Goal: Information Seeking & Learning: Find specific fact

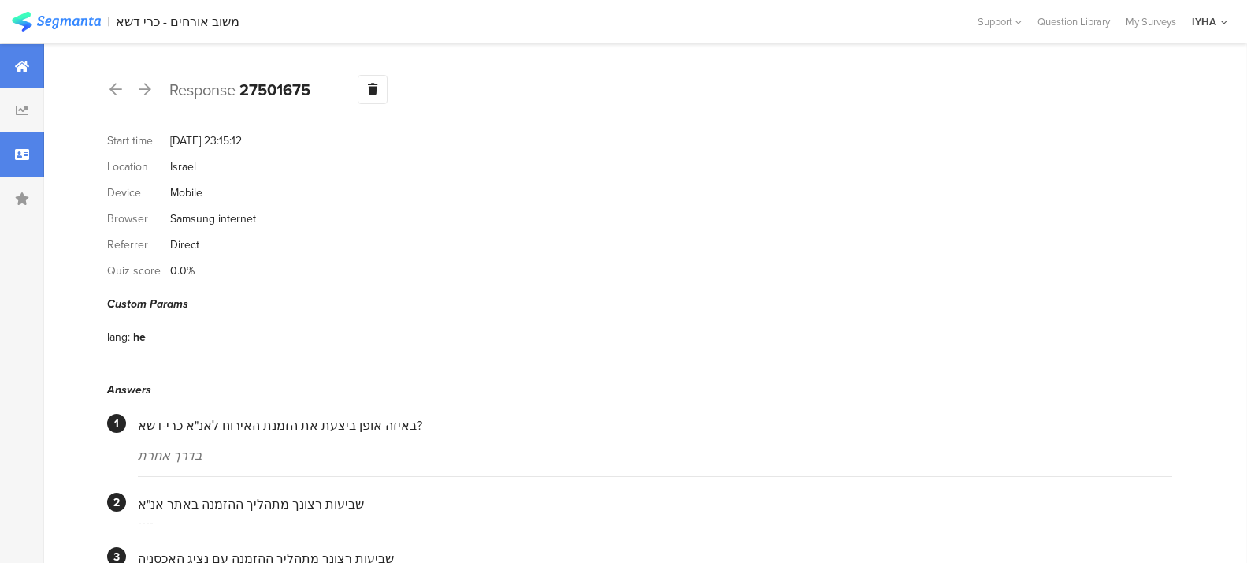
click at [24, 66] on icon at bounding box center [22, 66] width 14 height 13
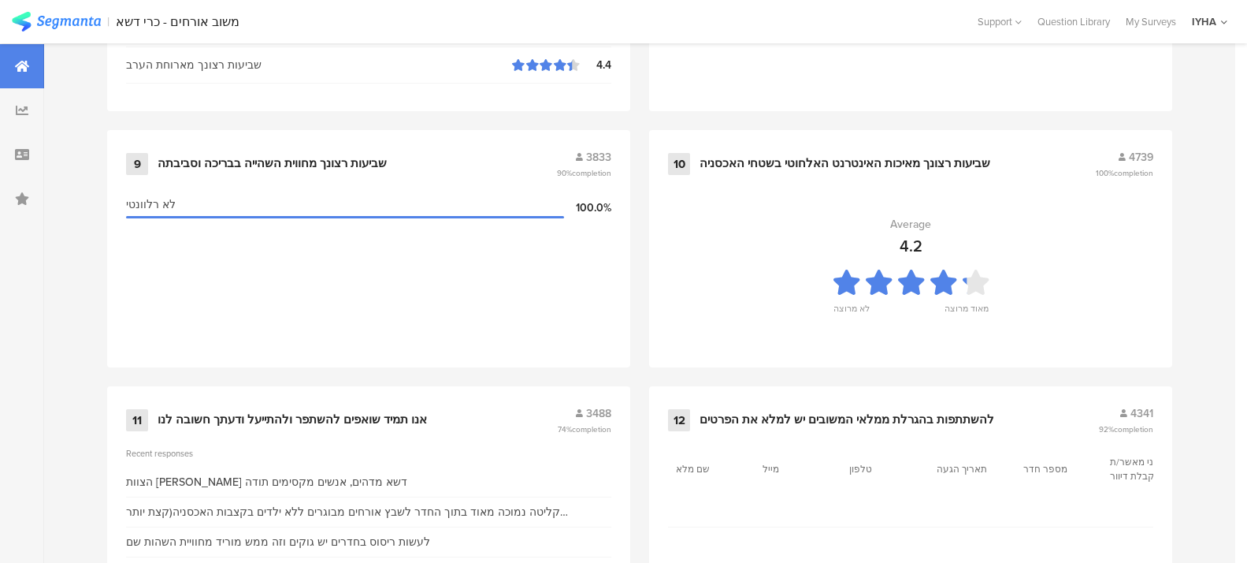
scroll to position [1748, 0]
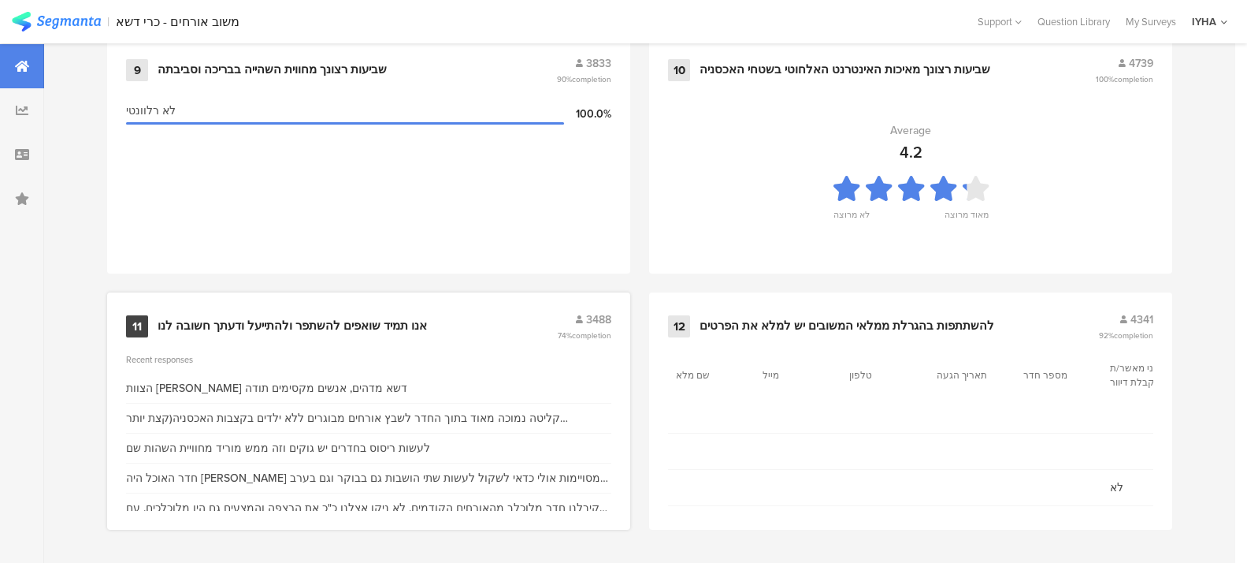
click at [140, 322] on div "11" at bounding box center [137, 326] width 22 height 22
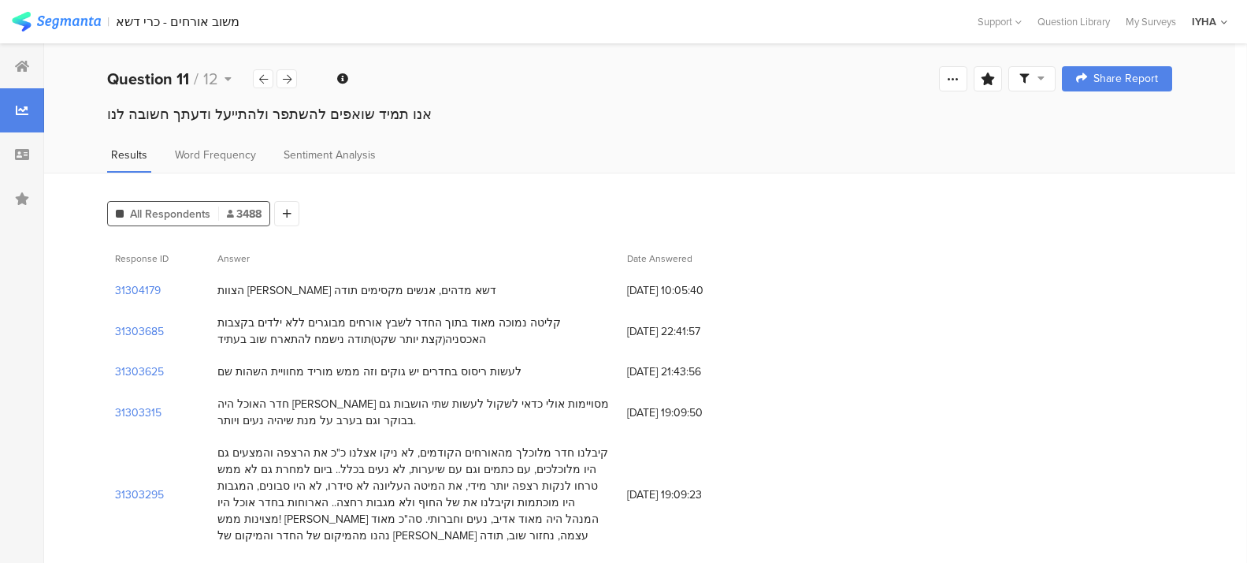
scroll to position [20, 0]
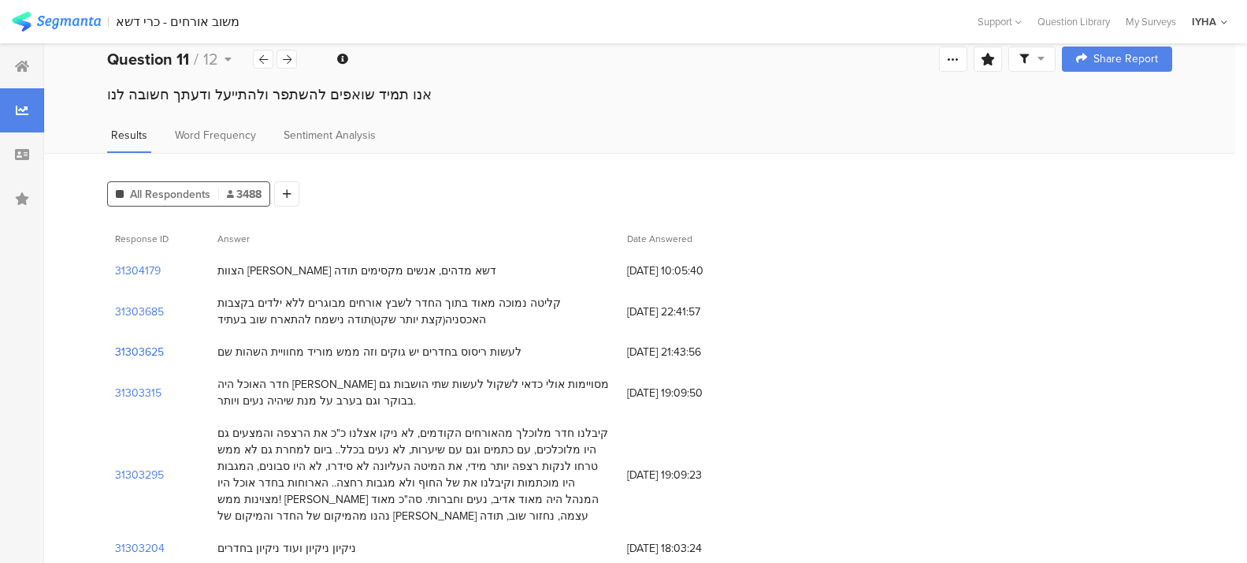
click at [137, 352] on section "31303625" at bounding box center [139, 352] width 49 height 17
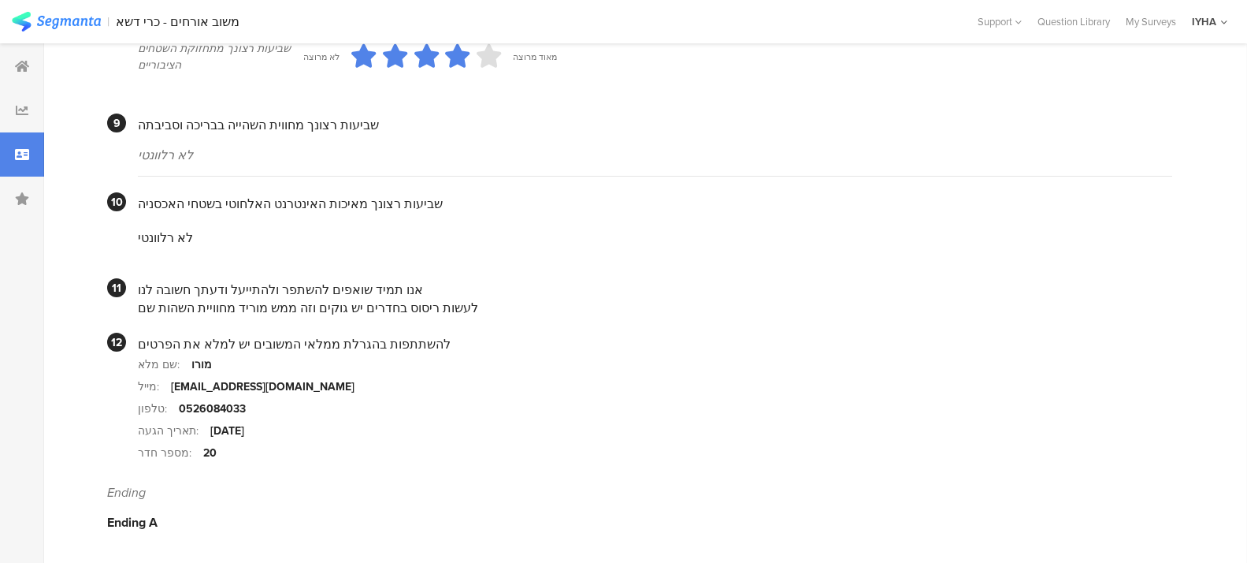
scroll to position [1427, 0]
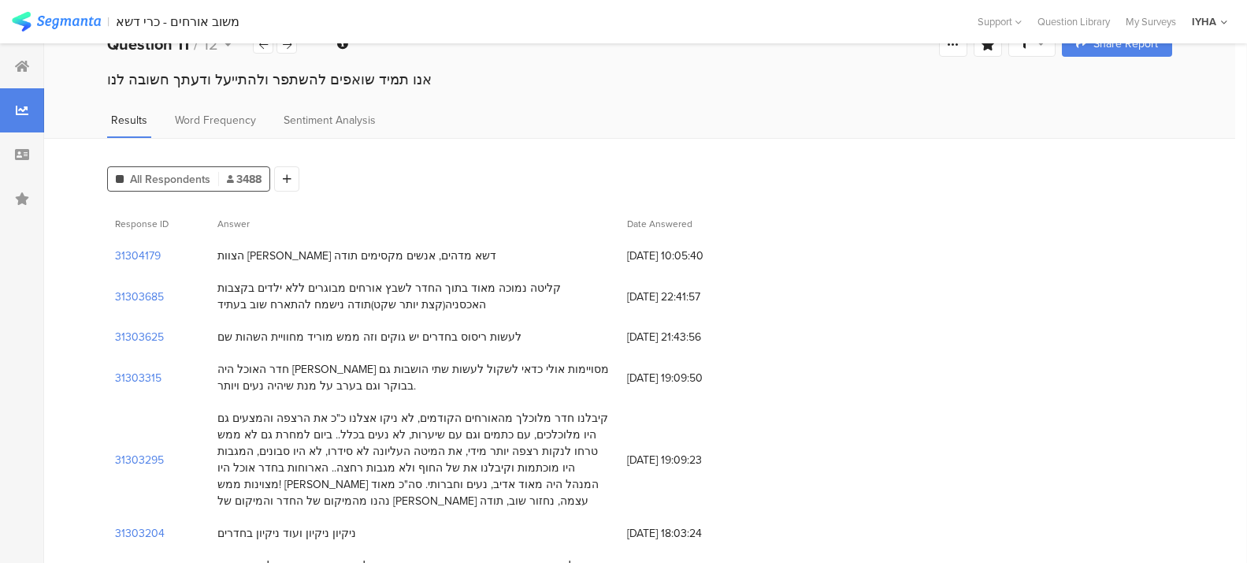
scroll to position [39, 0]
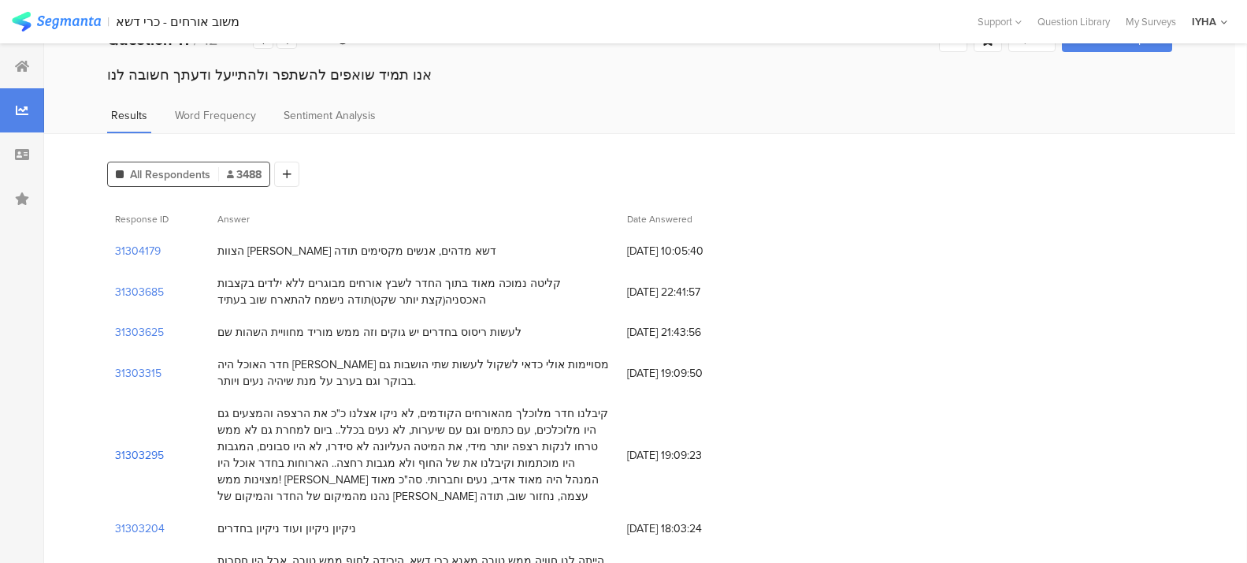
click at [135, 456] on section "31303295" at bounding box center [139, 455] width 49 height 17
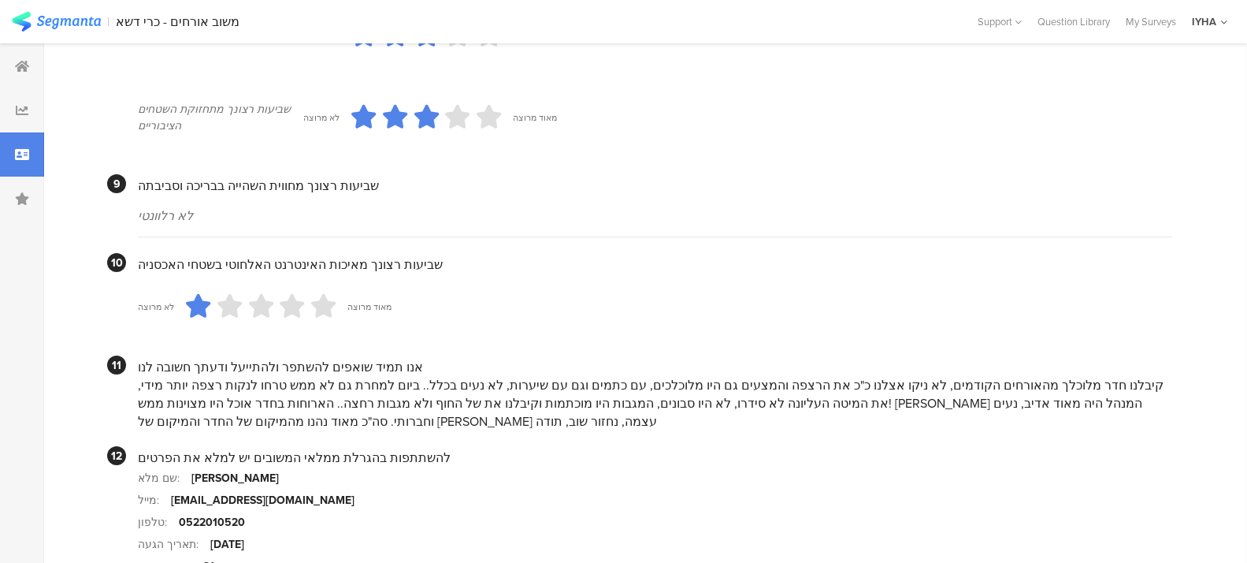
scroll to position [1497, 0]
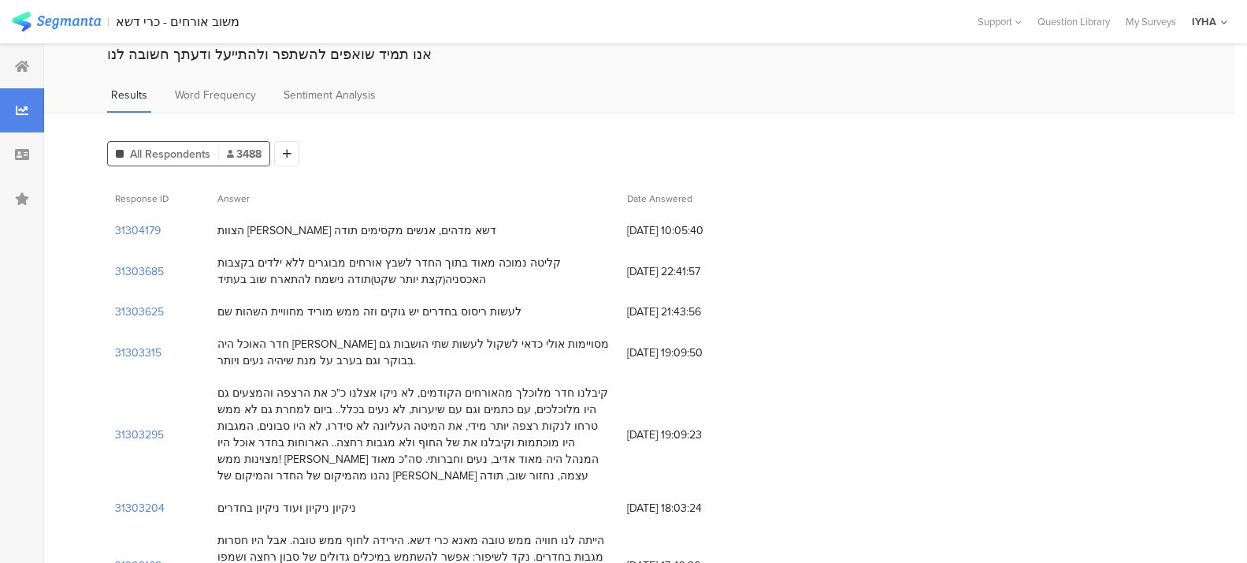
scroll to position [118, 0]
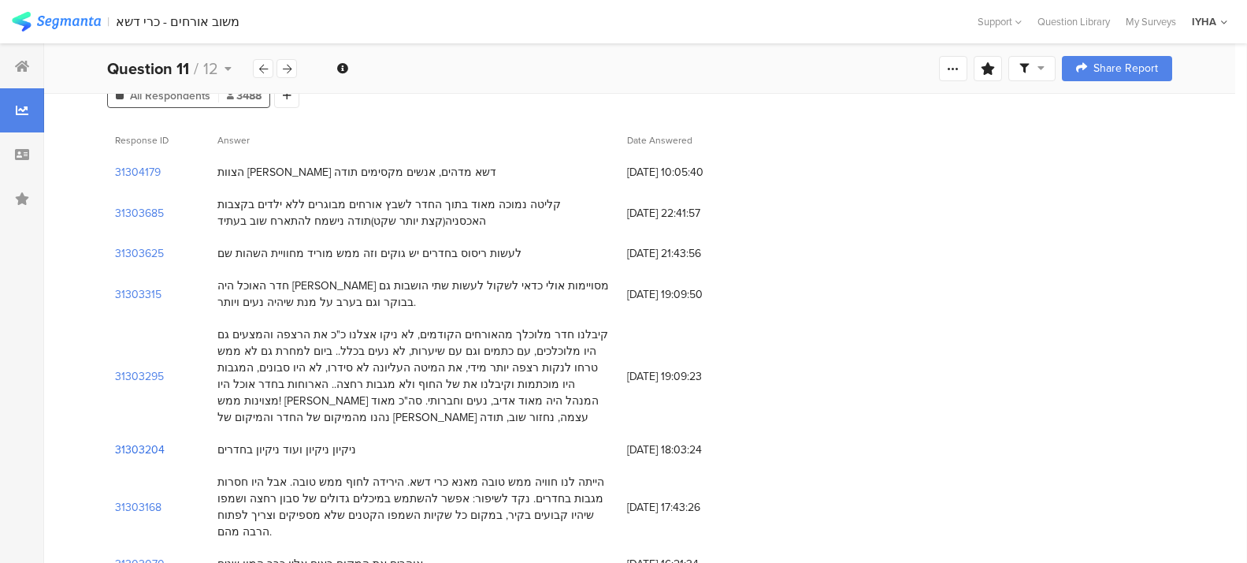
click at [134, 443] on section "31303204" at bounding box center [140, 449] width 50 height 17
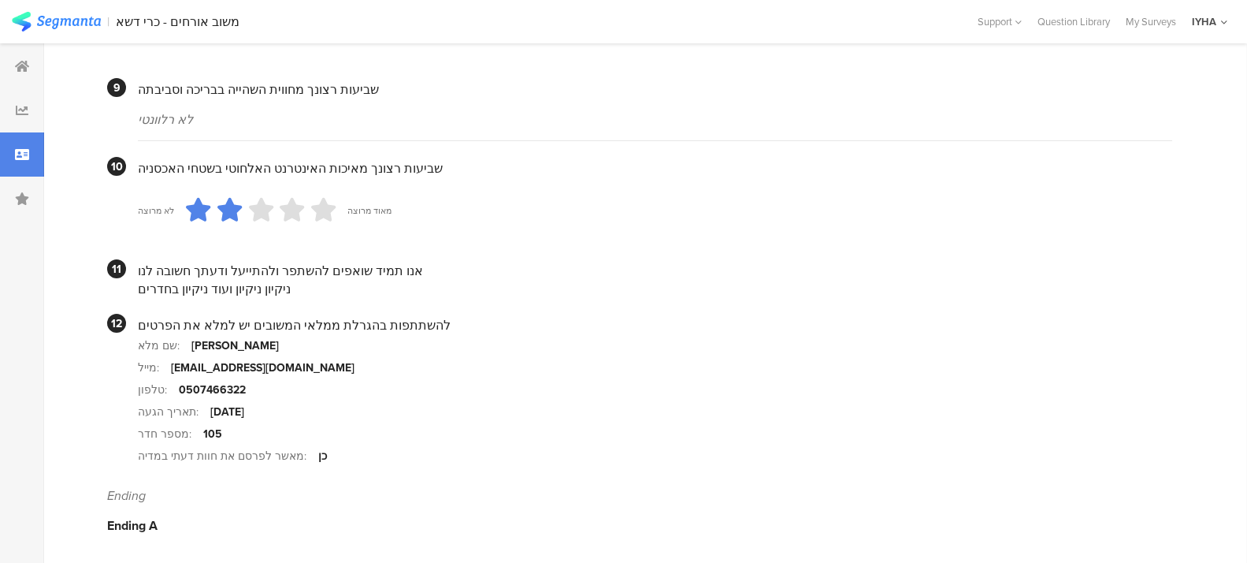
scroll to position [1479, 0]
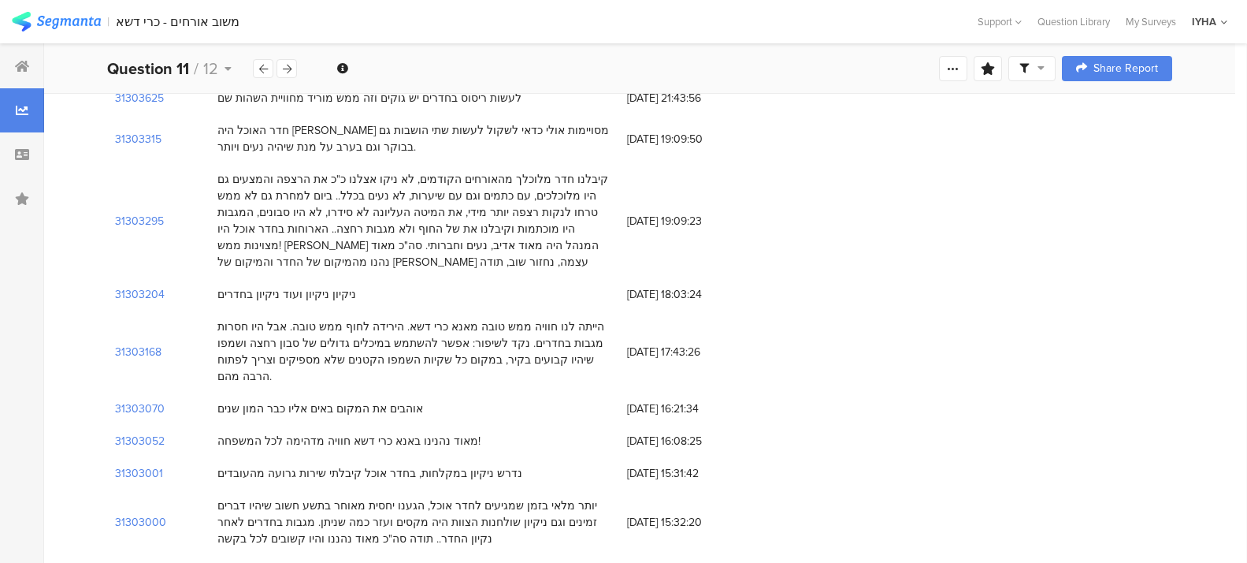
scroll to position [276, 0]
click at [164, 455] on div "31303001" at bounding box center [158, 471] width 102 height 32
click at [150, 462] on section "31303001" at bounding box center [139, 470] width 48 height 17
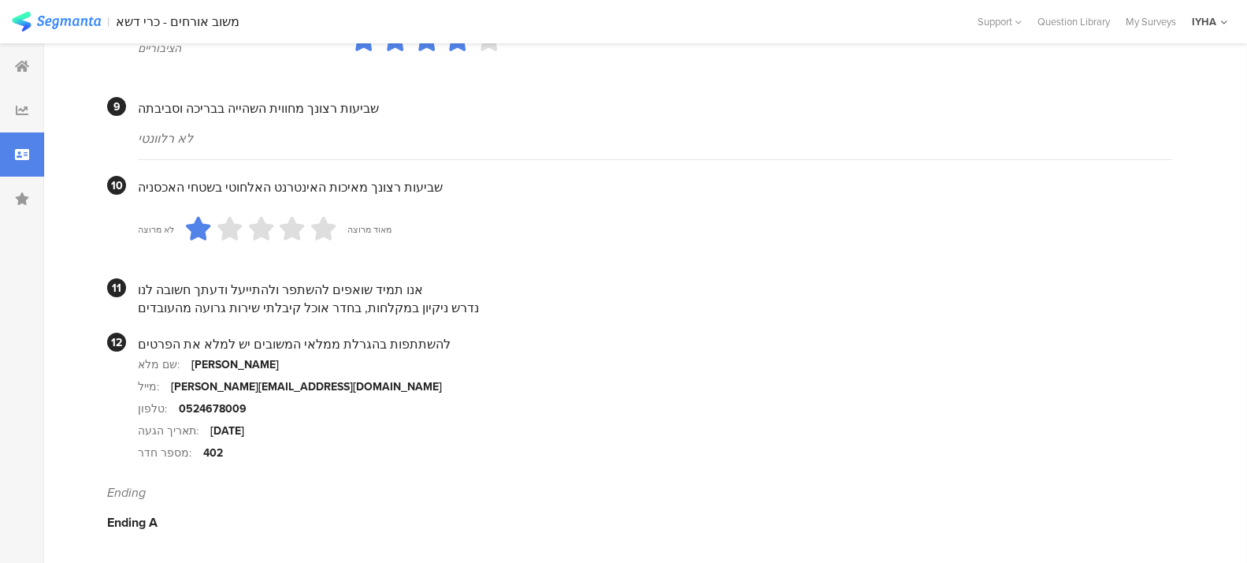
scroll to position [1443, 0]
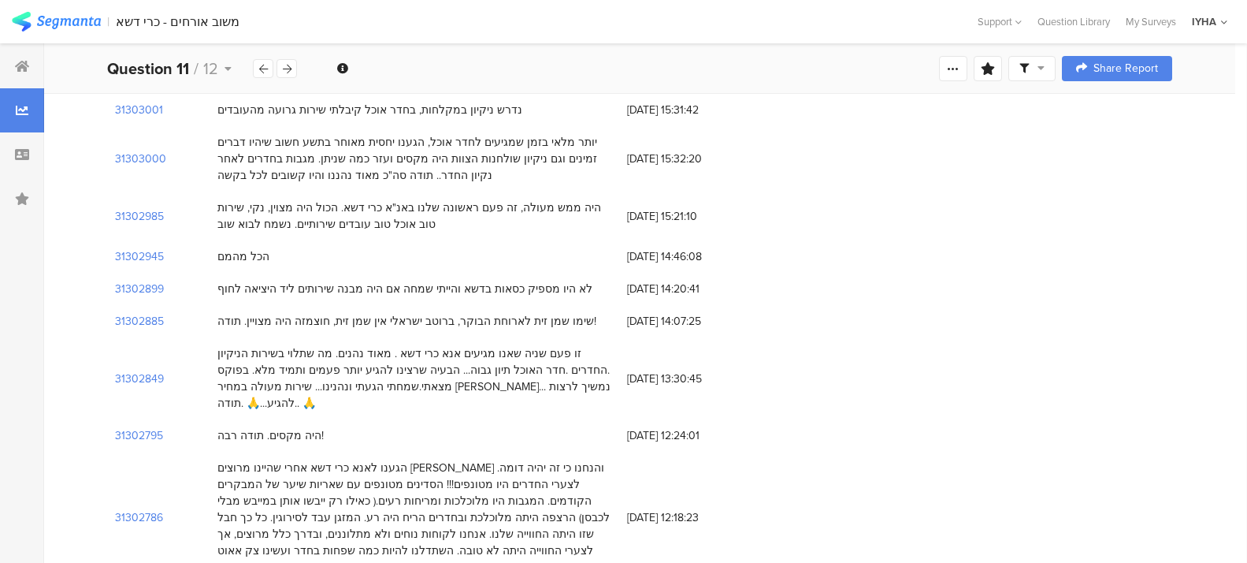
scroll to position [650, 0]
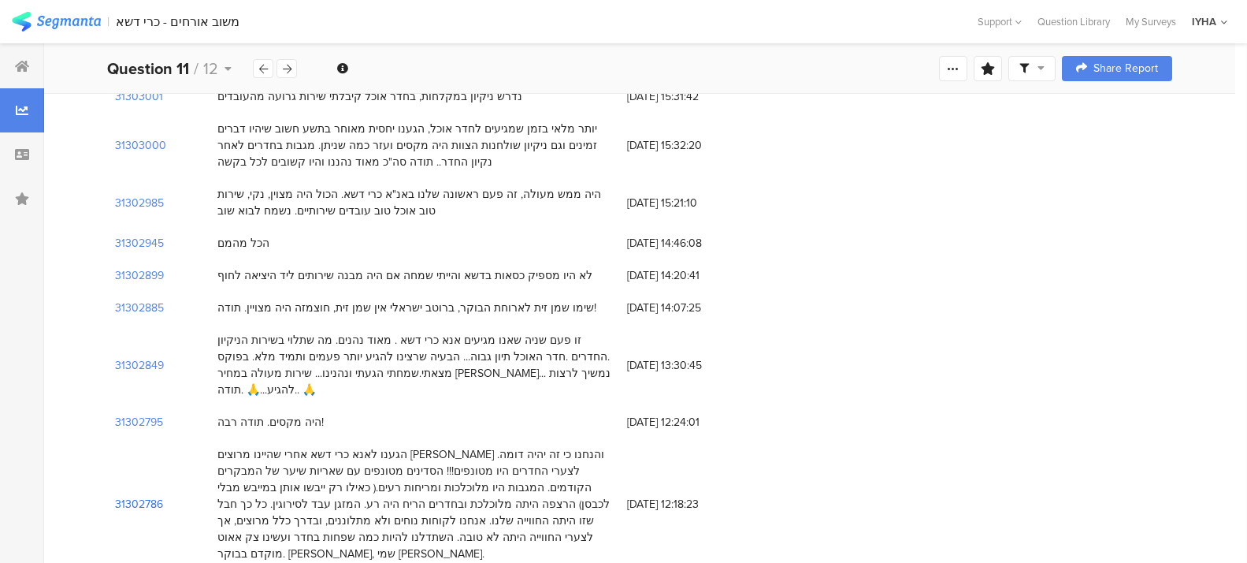
click at [130, 496] on section "31302786" at bounding box center [139, 504] width 48 height 17
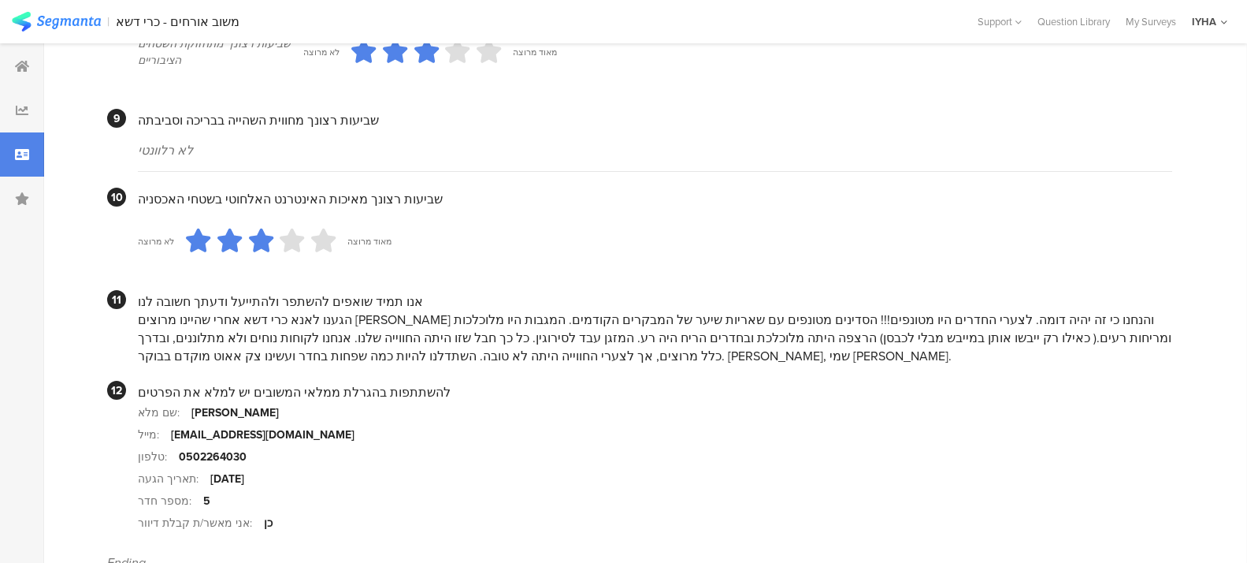
scroll to position [1456, 0]
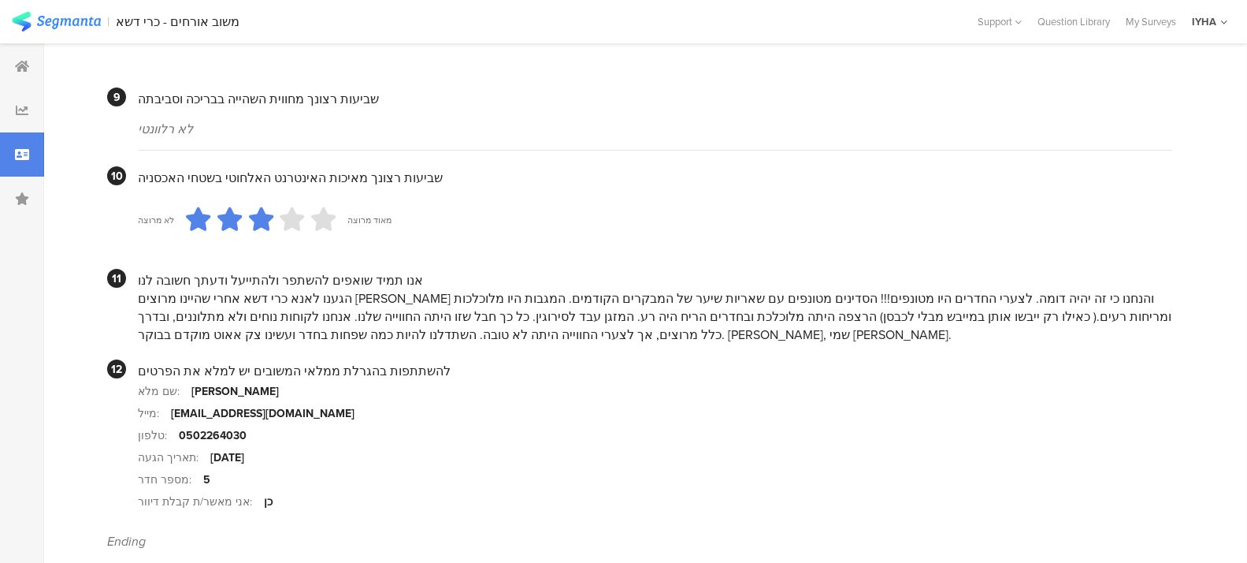
click at [177, 425] on div "שם מלא: [PERSON_NAME]: [EMAIL_ADDRESS][DOMAIN_NAME] טלפון: 0502264030 תאריך הגע…" at bounding box center [655, 446] width 1034 height 132
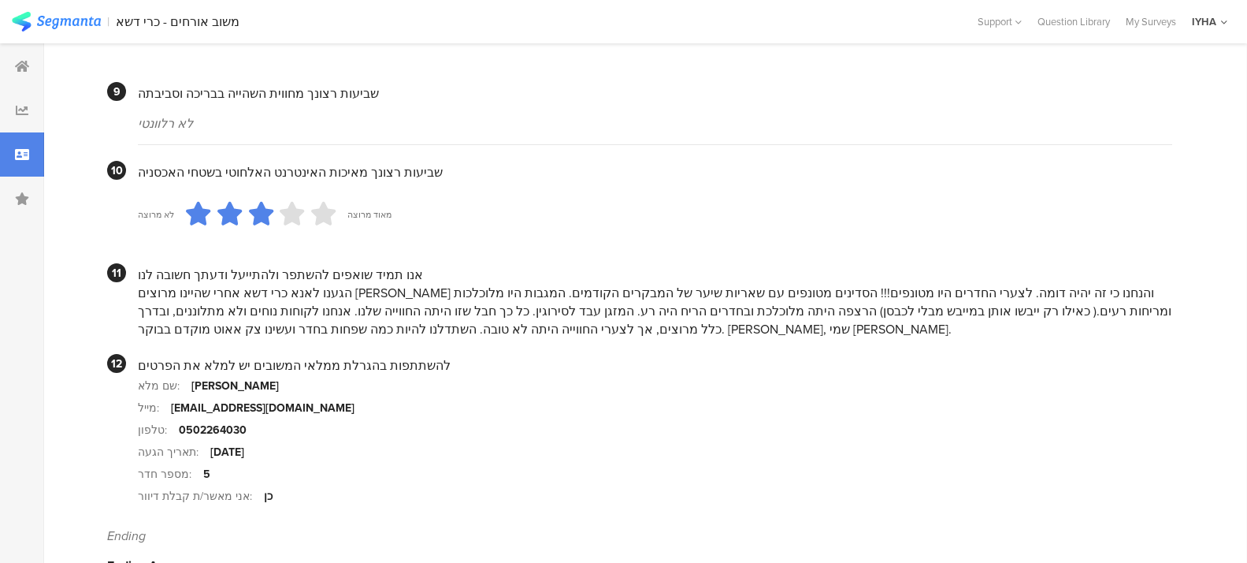
scroll to position [1476, 0]
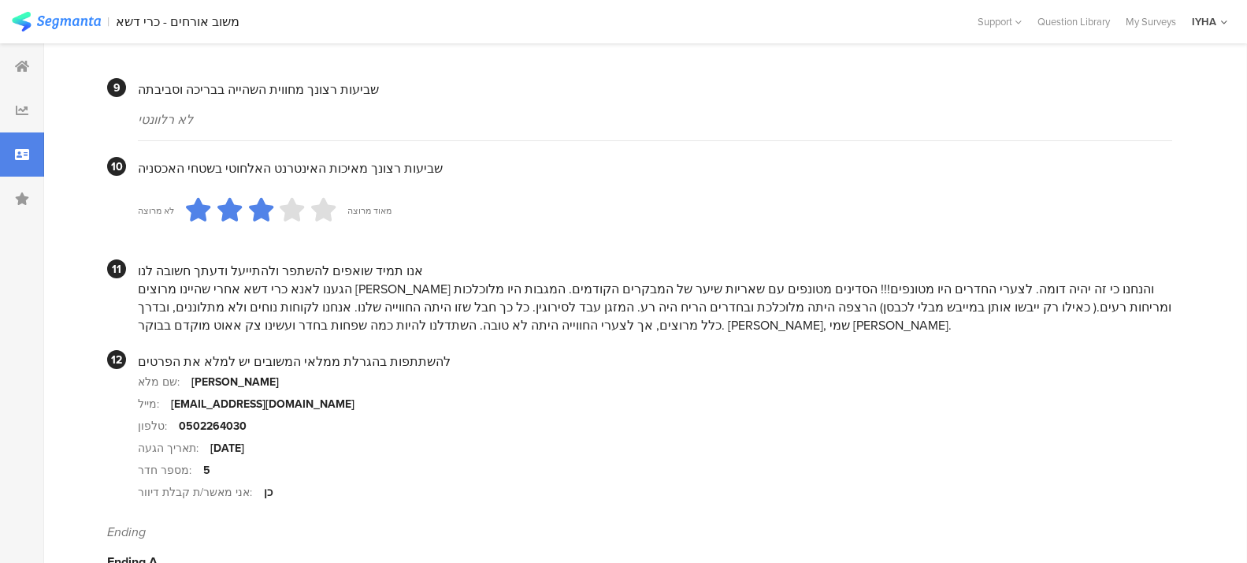
click at [171, 402] on section "מייל: [EMAIL_ADDRESS][DOMAIN_NAME]" at bounding box center [655, 403] width 1034 height 22
click at [171, 402] on div "[EMAIL_ADDRESS][DOMAIN_NAME]" at bounding box center [263, 404] width 184 height 17
drag, startPoint x: 171, startPoint y: 402, endPoint x: 307, endPoint y: 400, distance: 136.3
click at [307, 400] on section "מייל: [EMAIL_ADDRESS][DOMAIN_NAME]" at bounding box center [655, 403] width 1034 height 22
copy div "[EMAIL_ADDRESS][DOMAIN_NAME]"
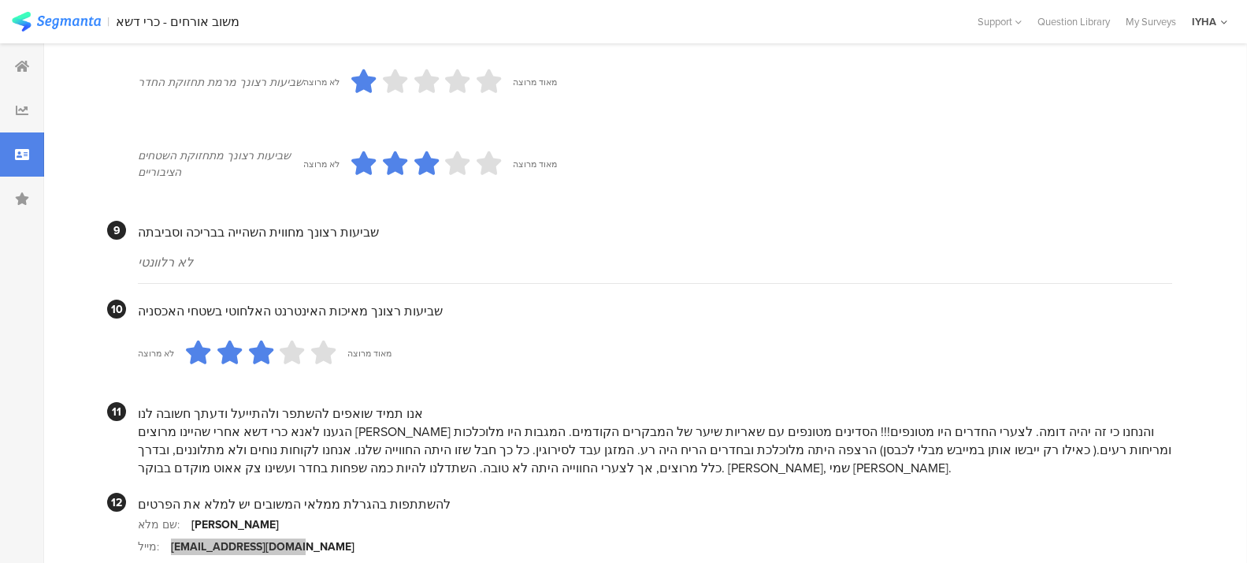
scroll to position [1318, 0]
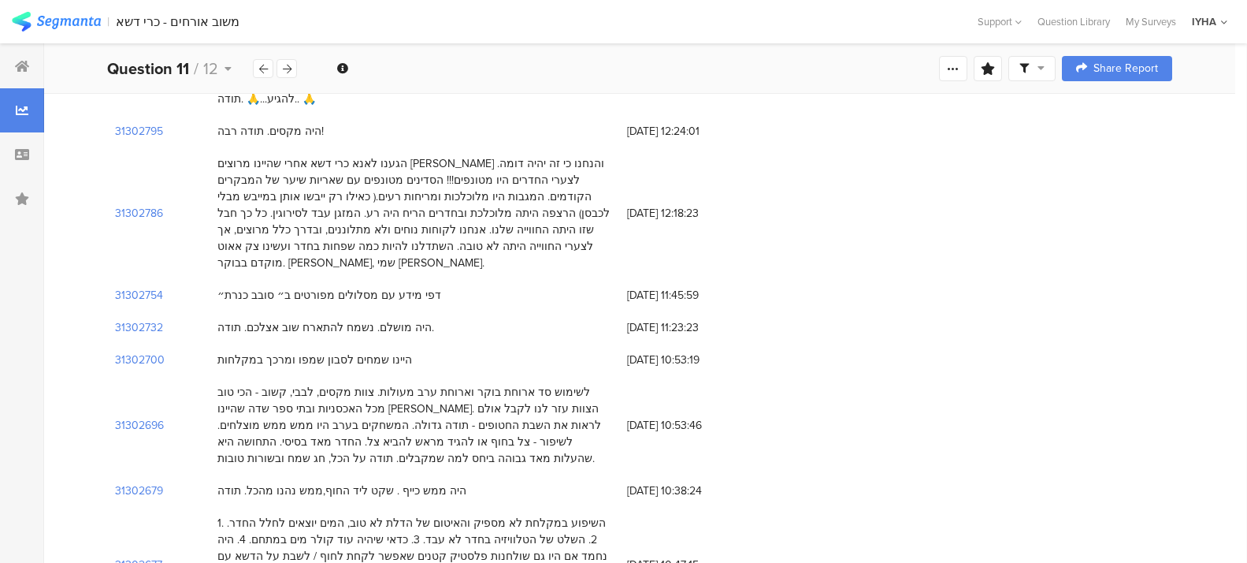
scroll to position [945, 0]
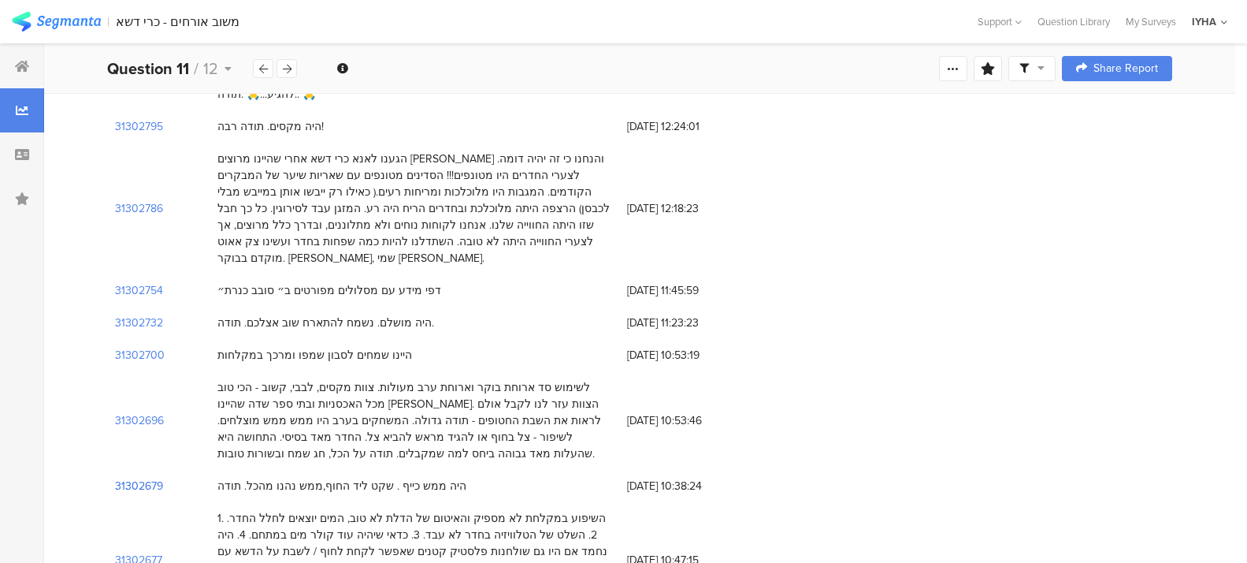
click at [137, 477] on section "31302679" at bounding box center [139, 485] width 48 height 17
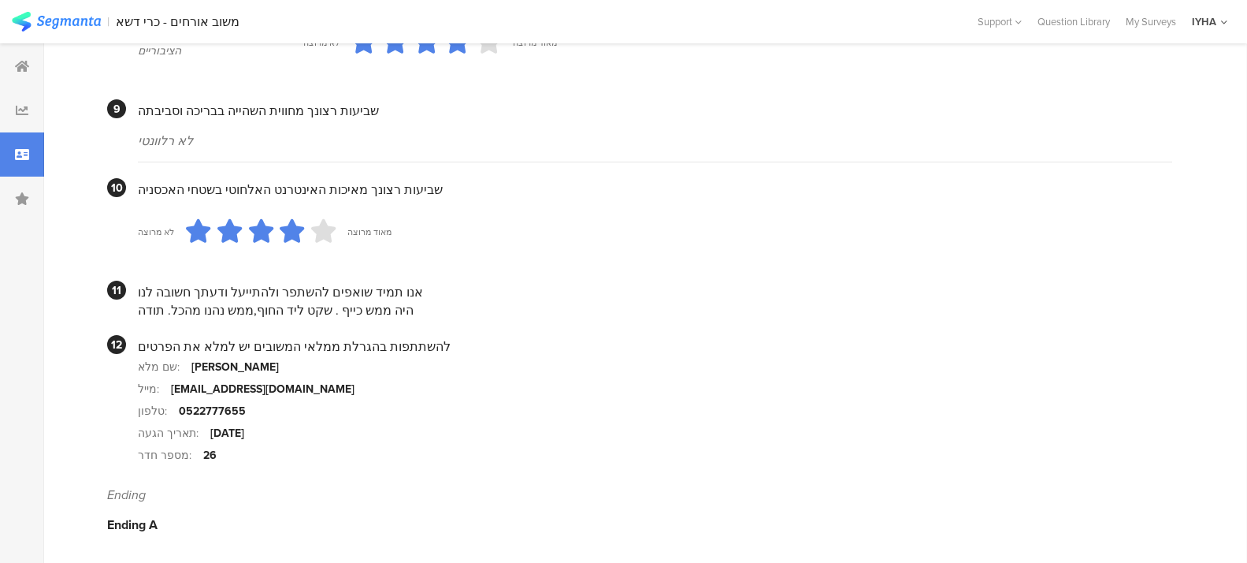
scroll to position [1440, 0]
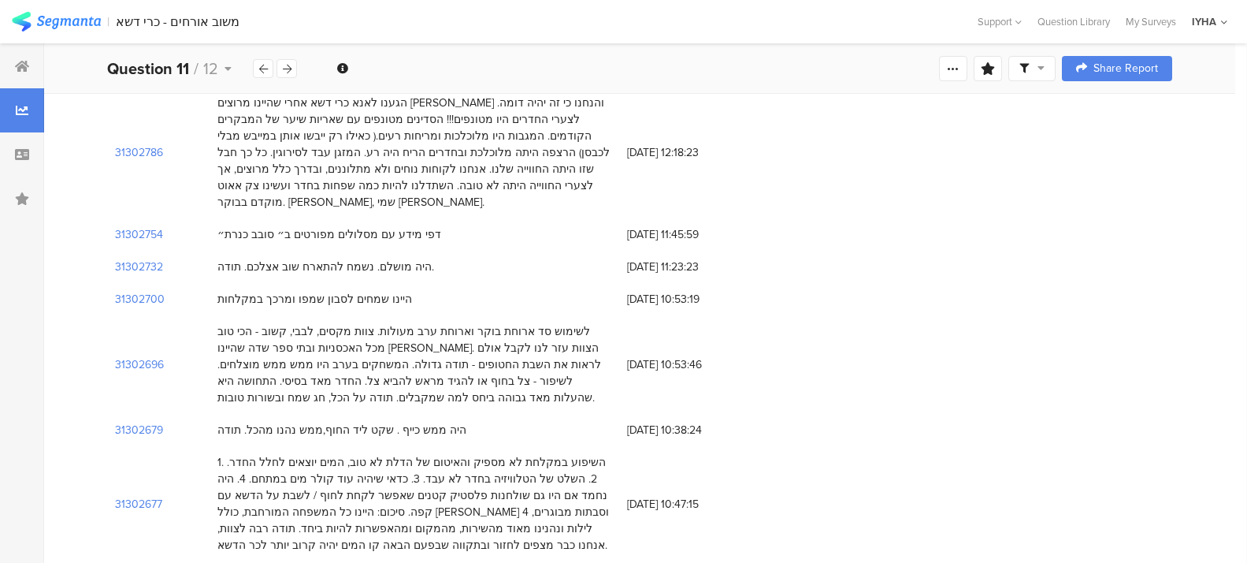
scroll to position [1005, 0]
click at [136, 492] on section "31302677" at bounding box center [138, 500] width 47 height 17
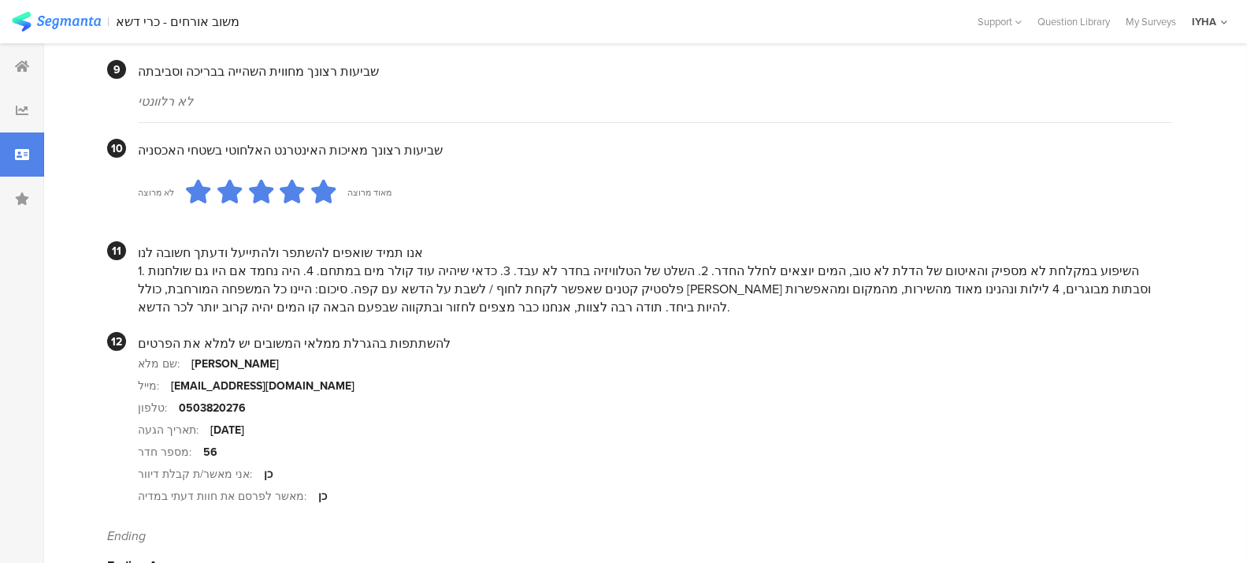
scroll to position [1497, 0]
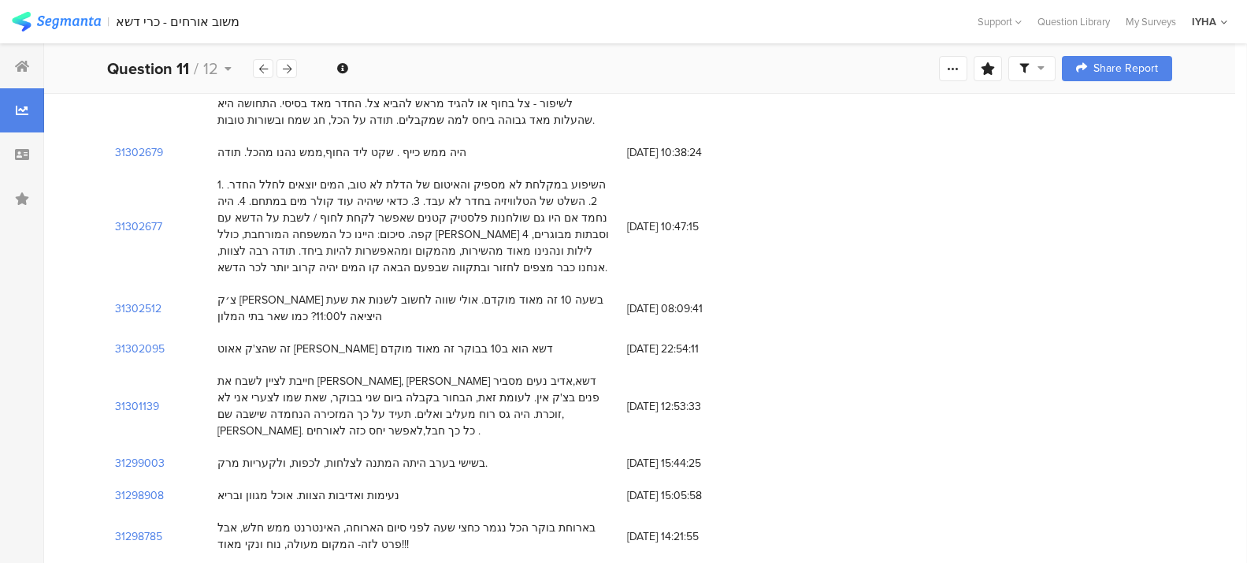
scroll to position [1300, 0]
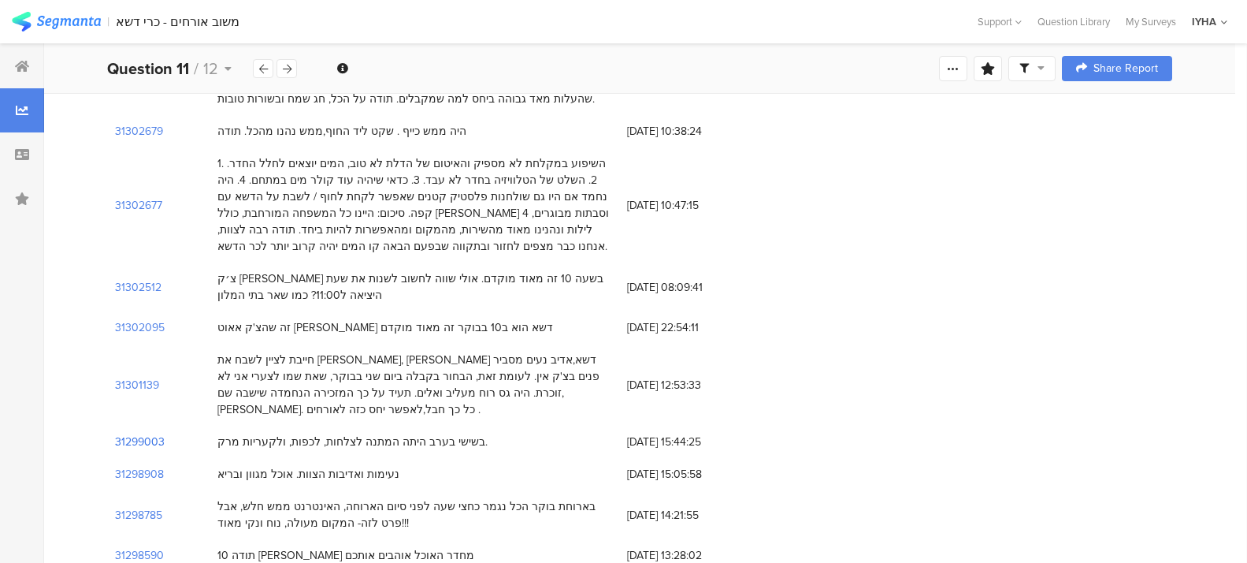
click at [124, 433] on section "31299003" at bounding box center [140, 441] width 50 height 17
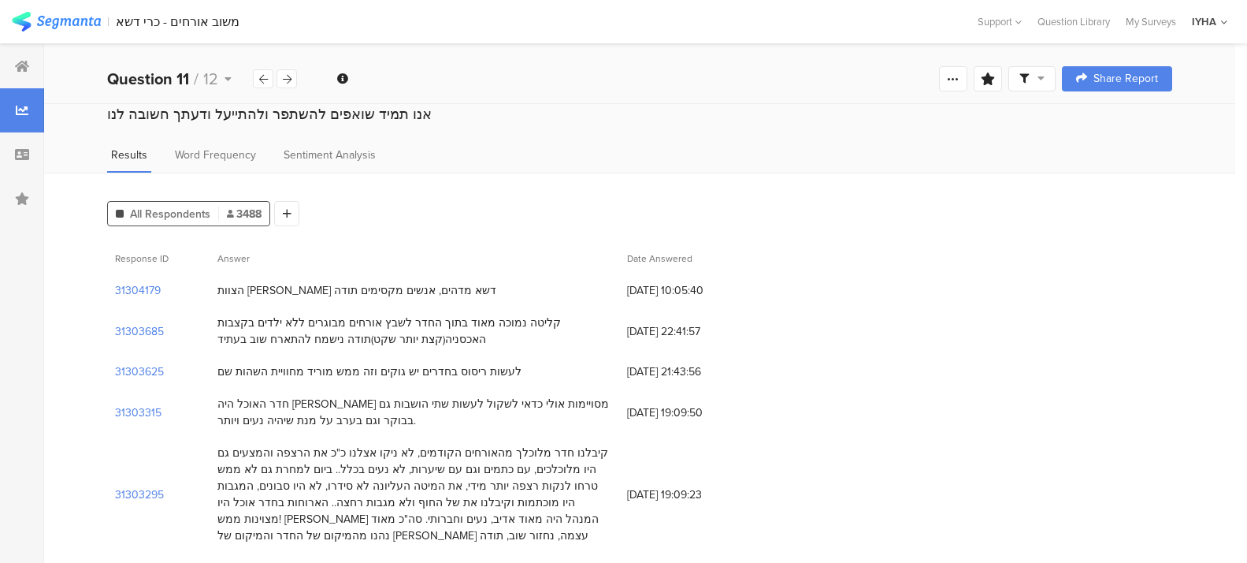
scroll to position [1300, 0]
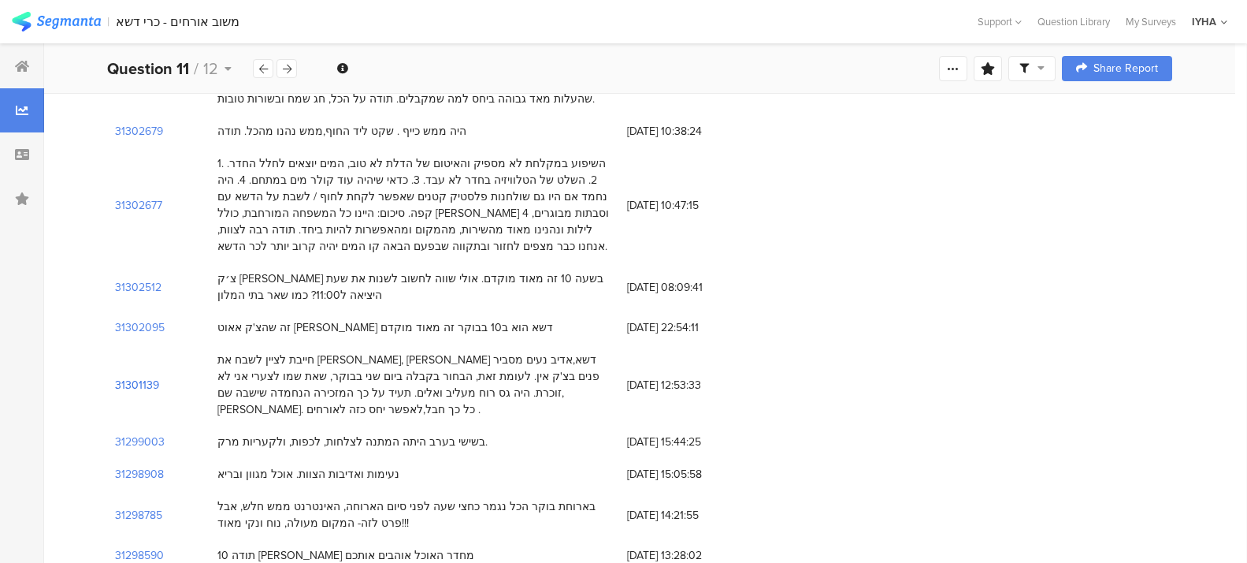
click at [146, 377] on section "31301139" at bounding box center [137, 385] width 44 height 17
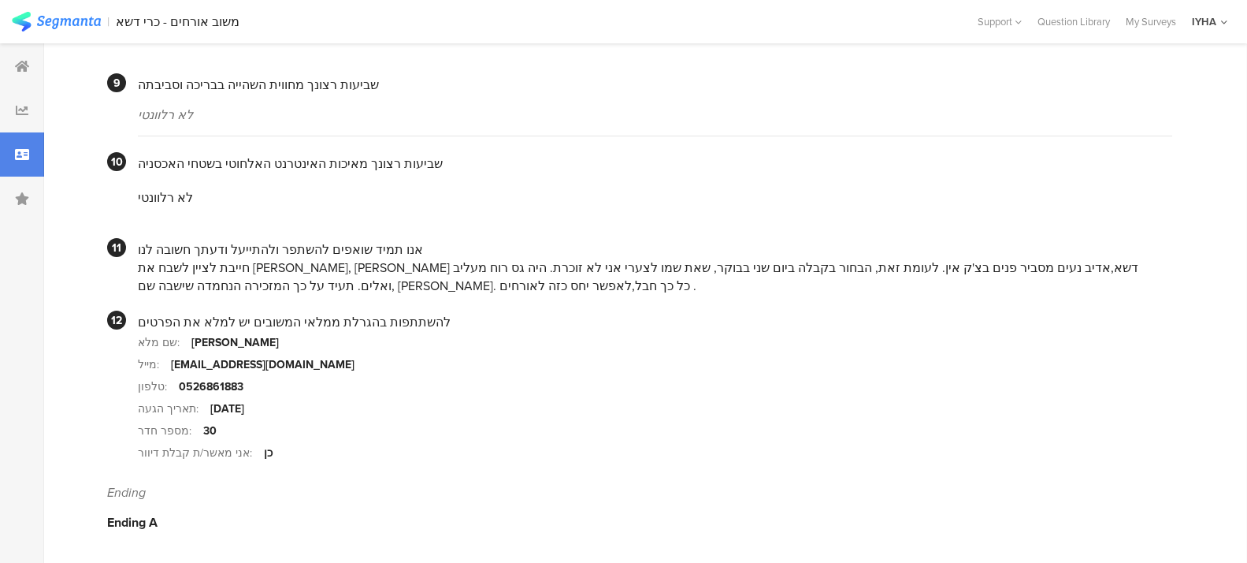
scroll to position [1384, 0]
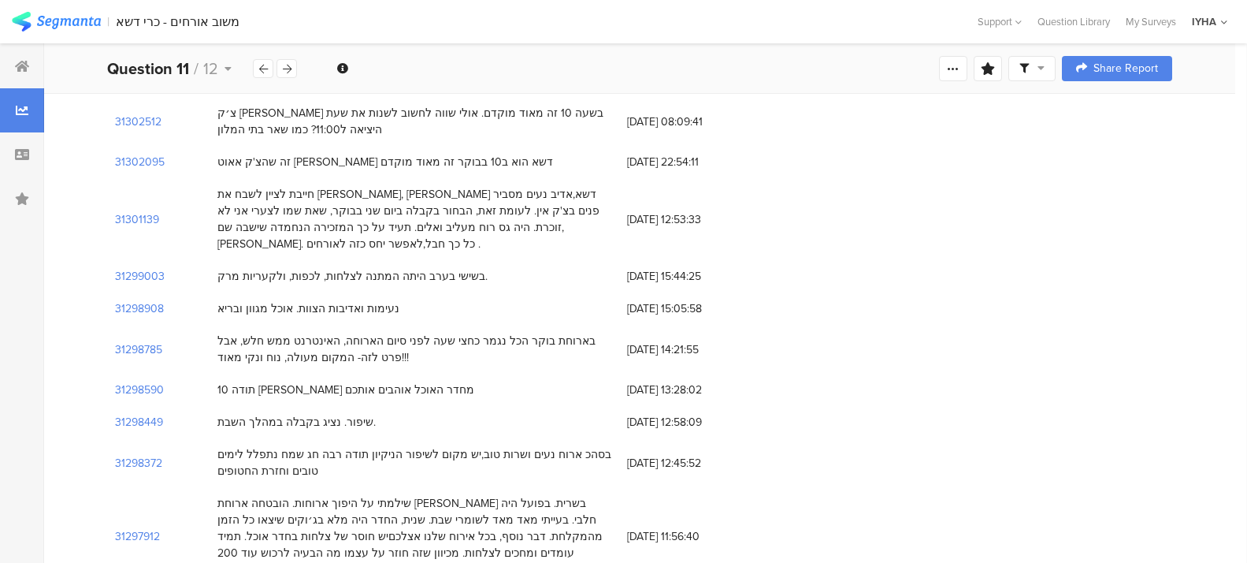
scroll to position [1477, 0]
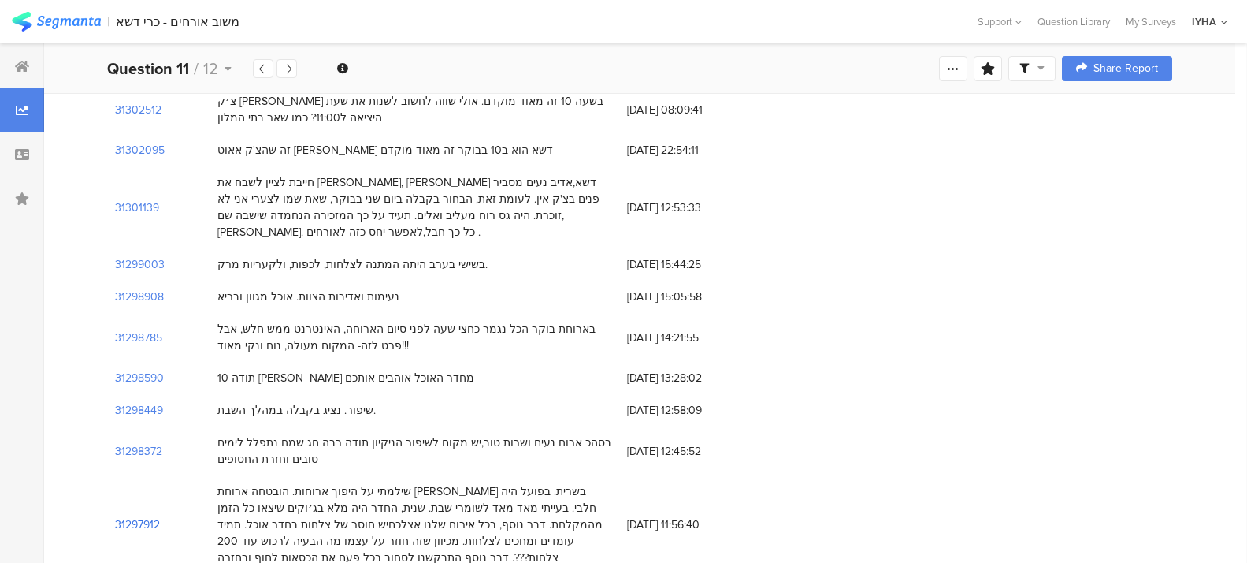
click at [137, 516] on section "31297912" at bounding box center [137, 524] width 45 height 17
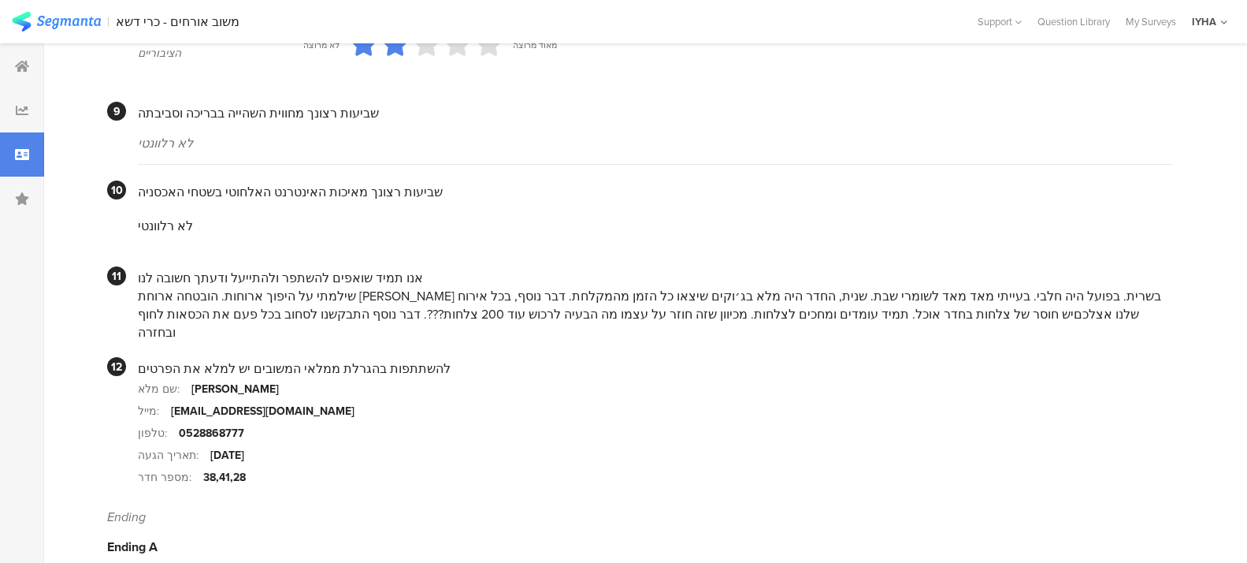
scroll to position [1475, 0]
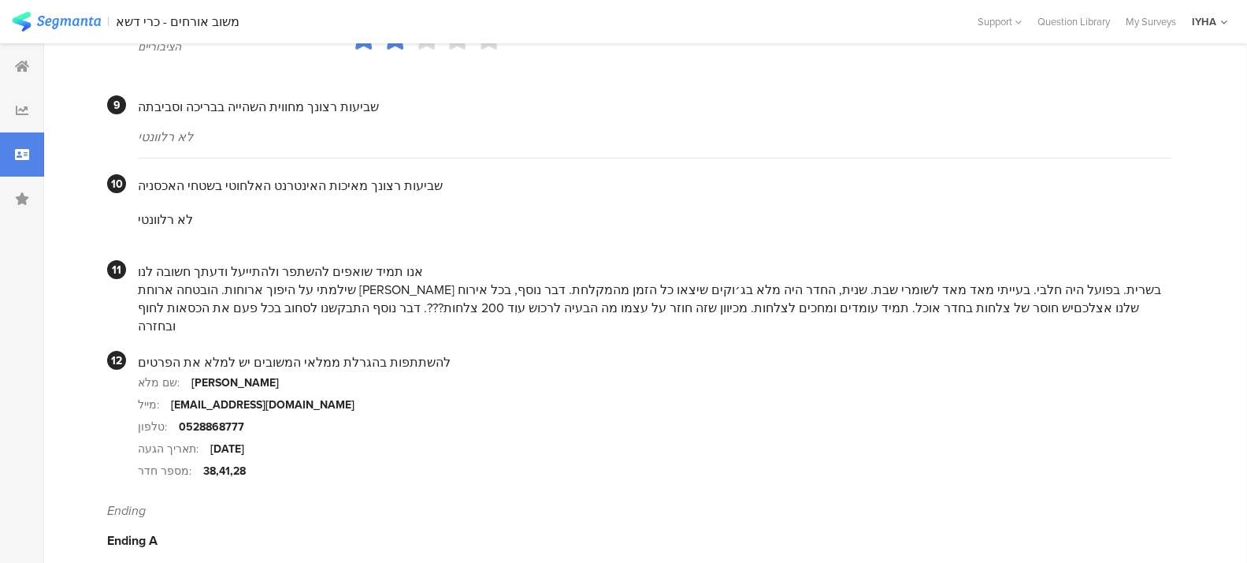
drag, startPoint x: 716, startPoint y: 347, endPoint x: 388, endPoint y: 520, distance: 370.4
